Goal: Navigation & Orientation: Find specific page/section

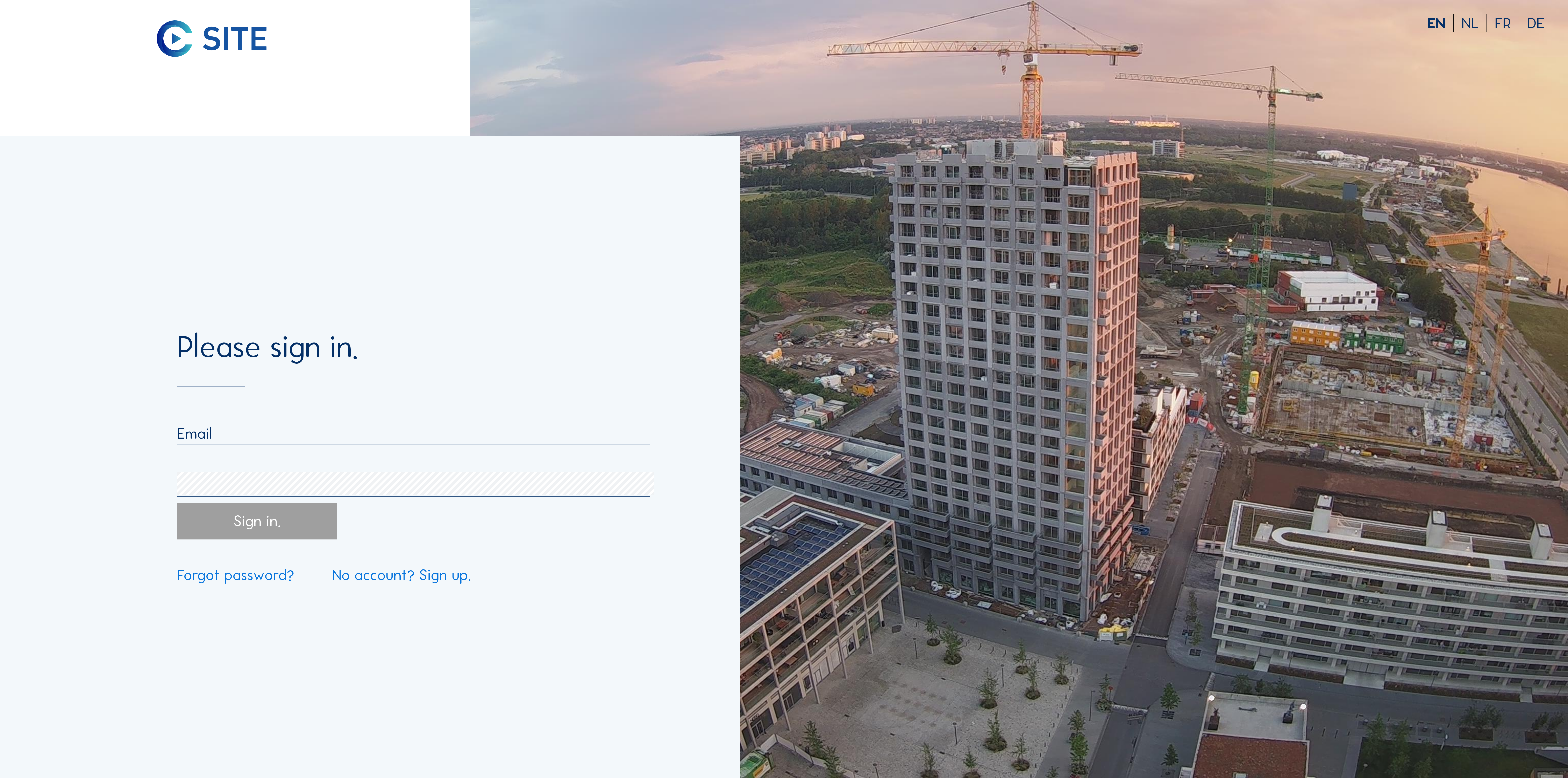
type input "[PERSON_NAME][EMAIL_ADDRESS][PERSON_NAME][DOMAIN_NAME]"
click at [224, 436] on input "[PERSON_NAME][EMAIL_ADDRESS][PERSON_NAME][DOMAIN_NAME]" at bounding box center [413, 433] width 472 height 18
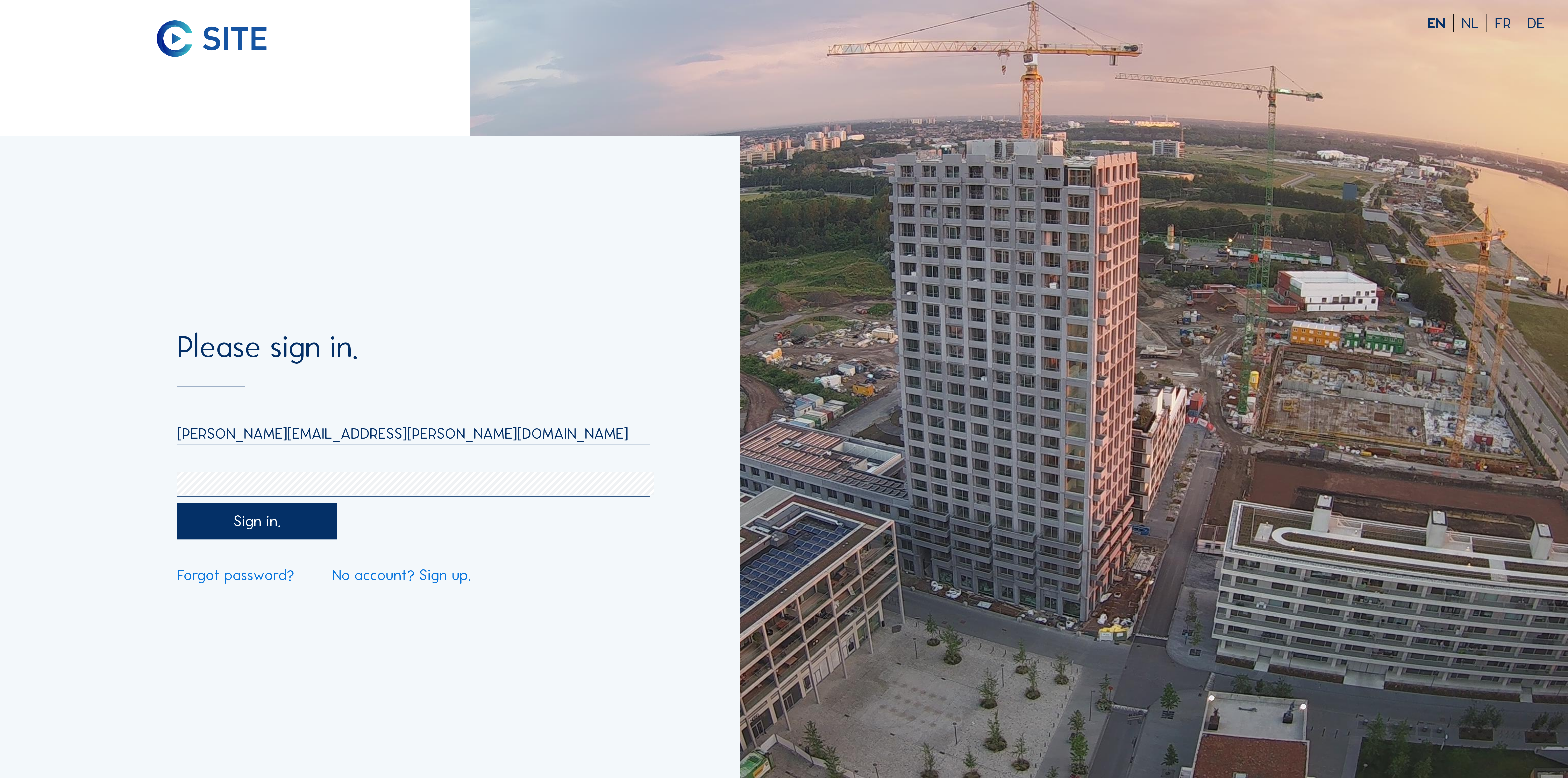
drag, startPoint x: 248, startPoint y: 523, endPoint x: 253, endPoint y: 523, distance: 5.0
click at [248, 523] on div "Sign in." at bounding box center [257, 521] width 160 height 37
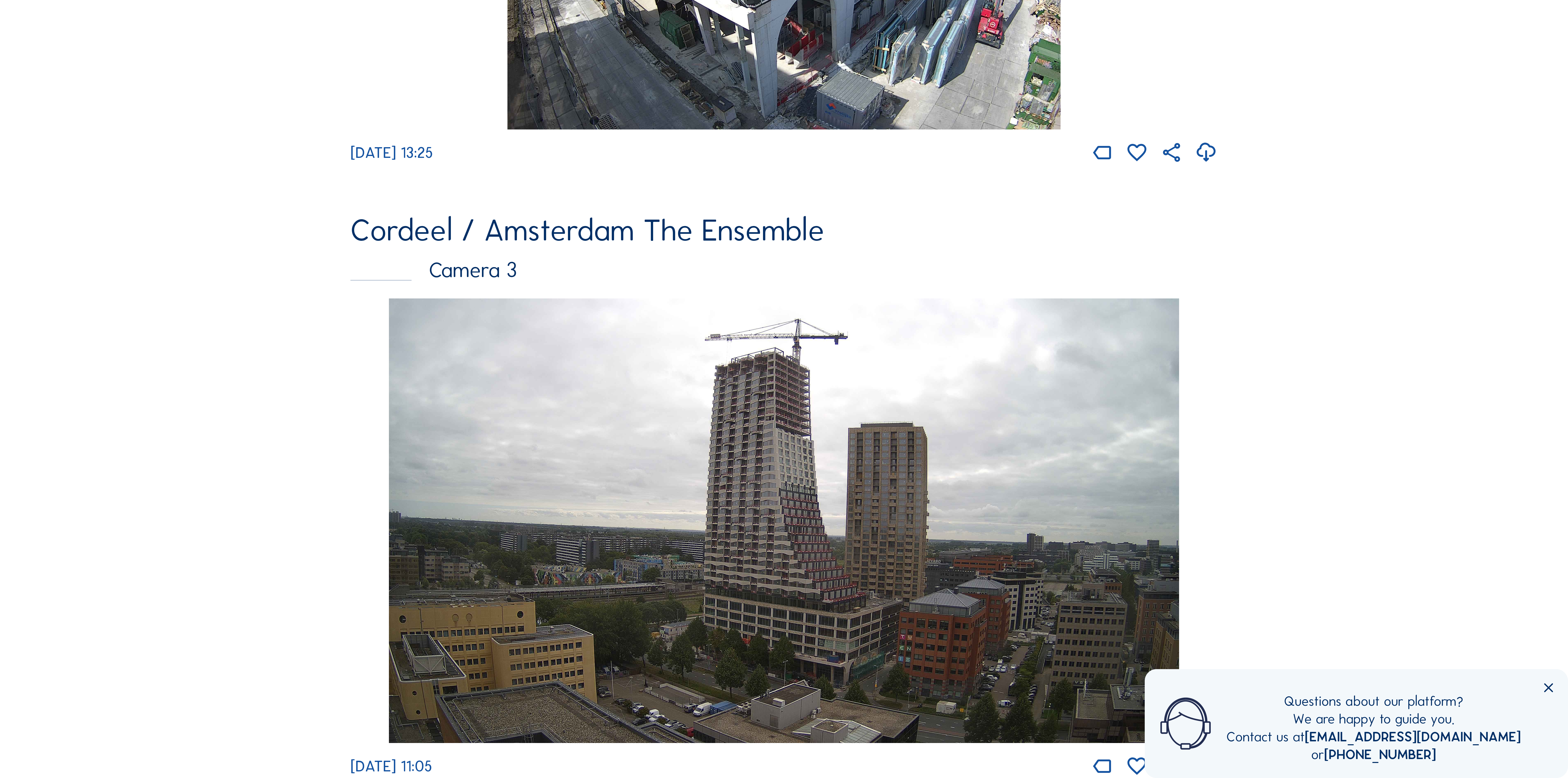
scroll to position [988, 0]
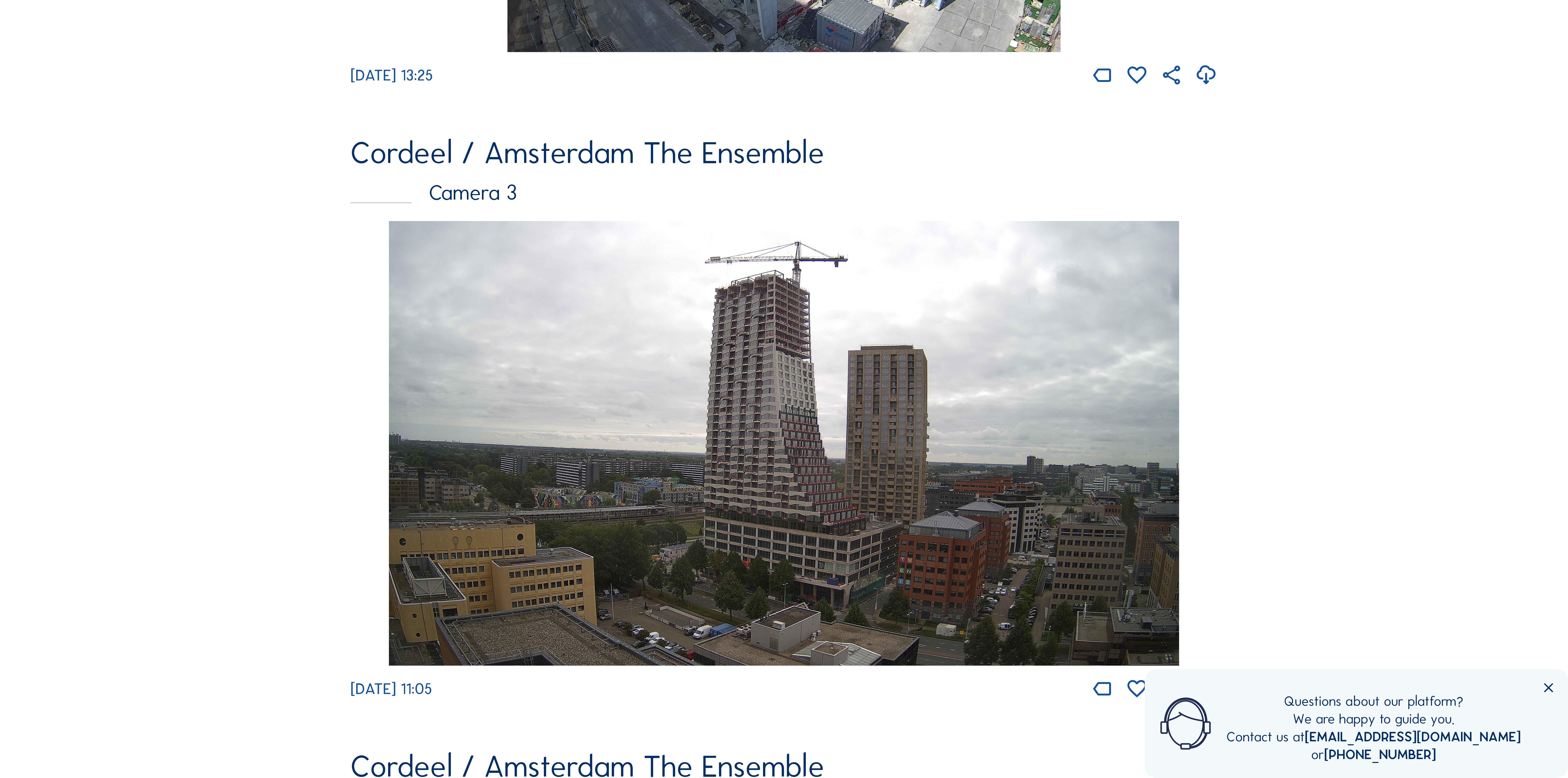
click at [710, 250] on img at bounding box center [784, 443] width 790 height 444
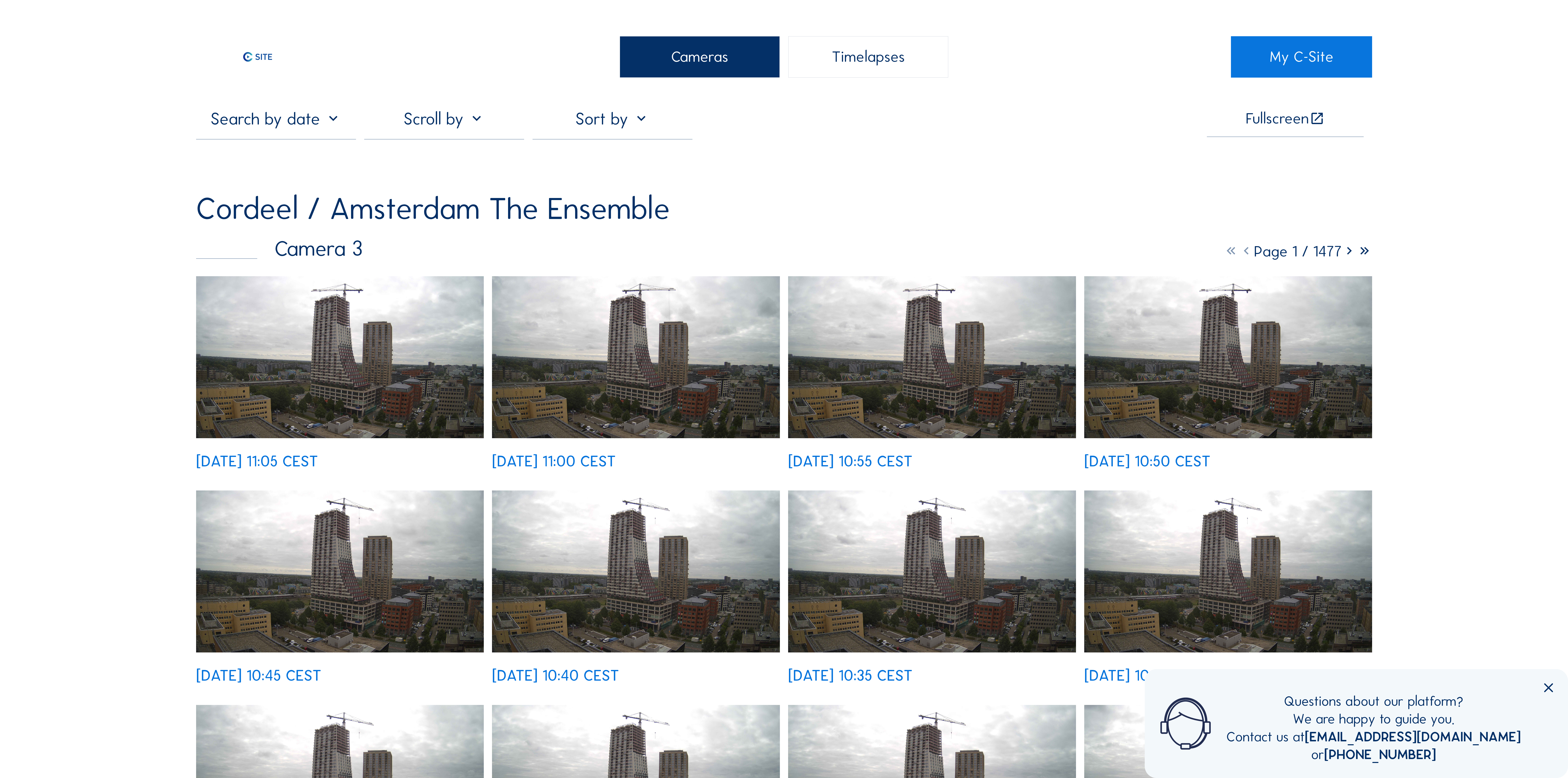
click at [318, 352] on img at bounding box center [340, 357] width 288 height 162
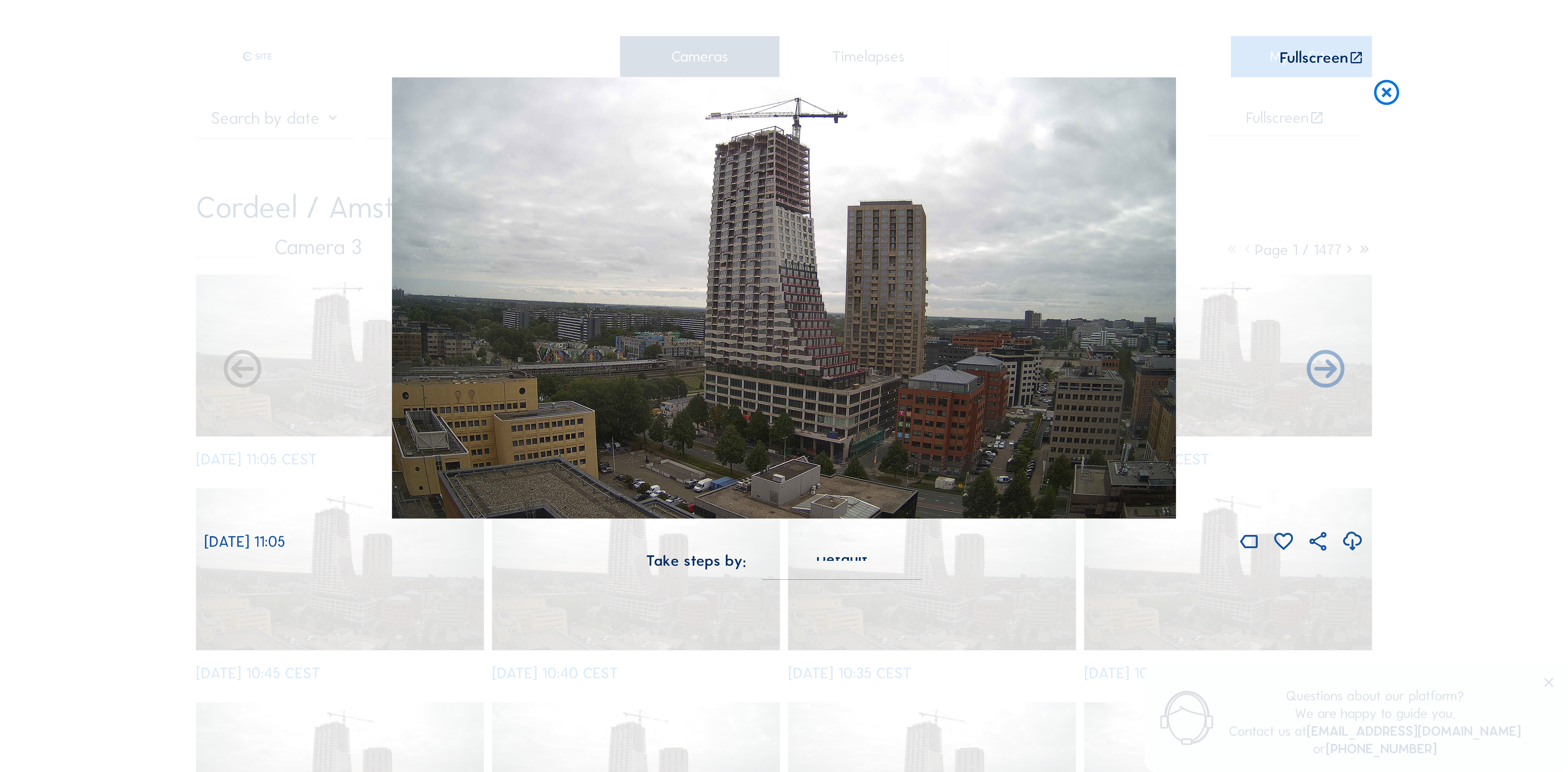
click at [1385, 89] on icon at bounding box center [1386, 93] width 30 height 31
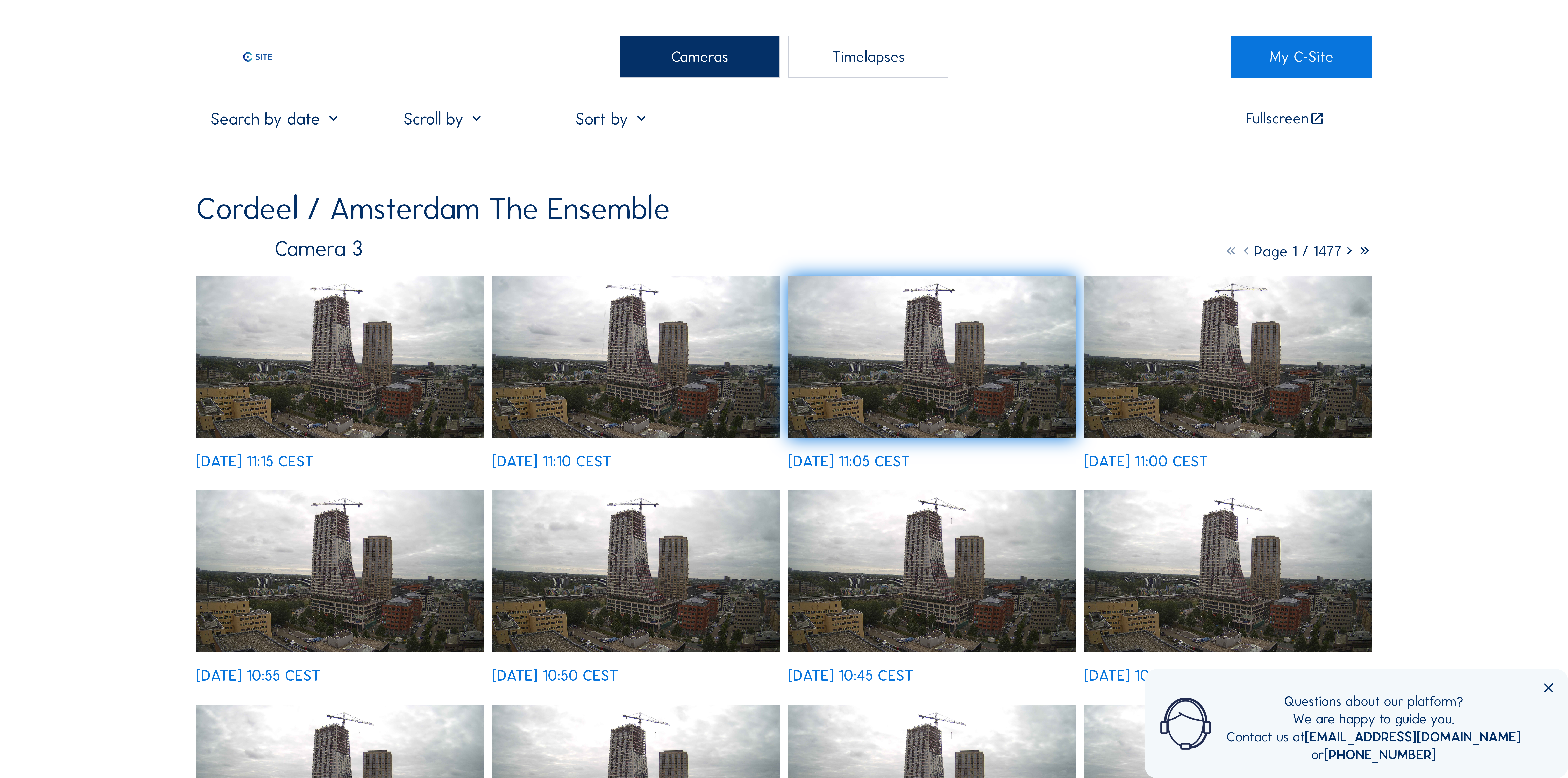
click at [320, 376] on img at bounding box center [340, 357] width 288 height 162
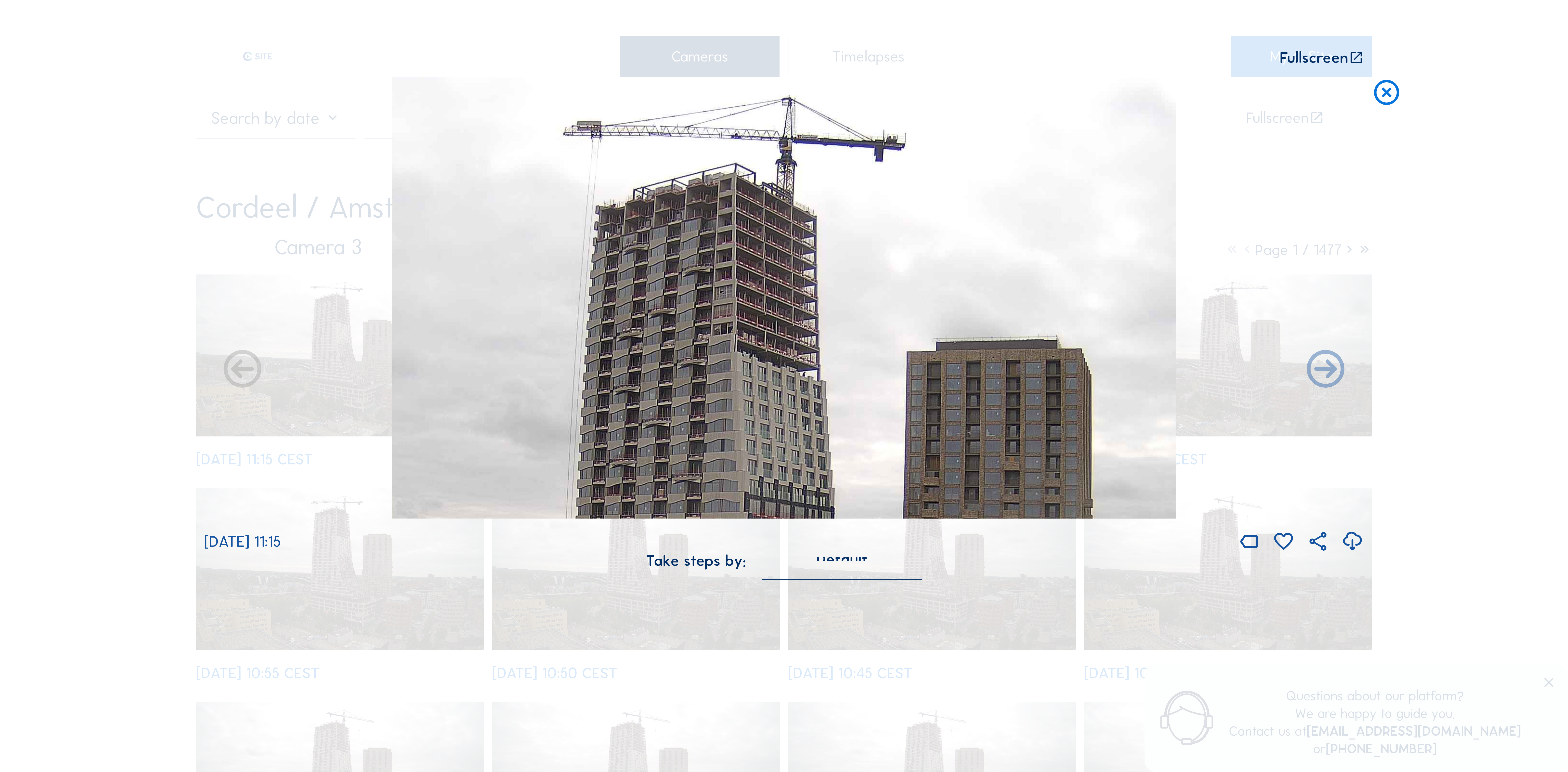
drag, startPoint x: 782, startPoint y: 354, endPoint x: 771, endPoint y: 430, distance: 76.8
click at [771, 430] on img at bounding box center [784, 298] width 784 height 441
